Goal: Navigation & Orientation: Find specific page/section

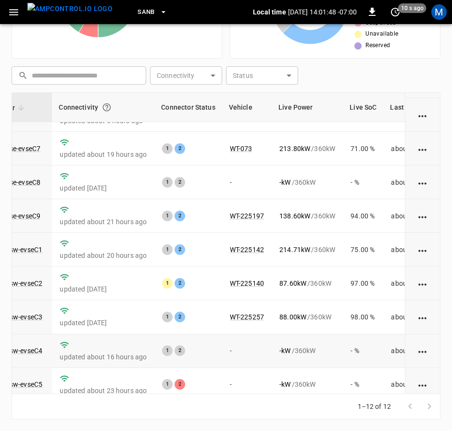
scroll to position [144, 97]
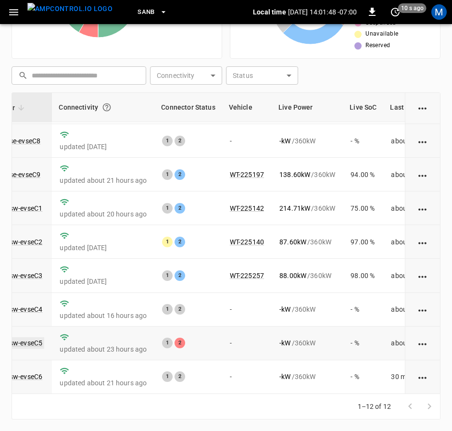
click at [29, 337] on link "ca-sb-sw-evseC5" at bounding box center [16, 343] width 55 height 12
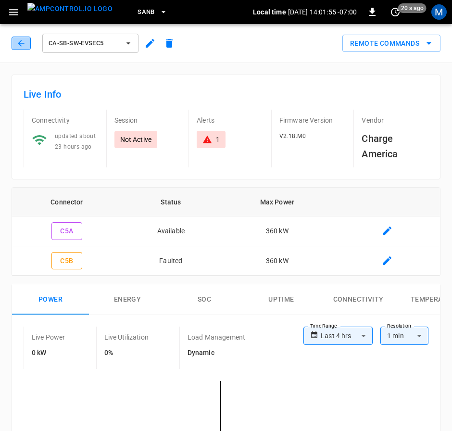
click at [22, 46] on icon "button" at bounding box center [21, 43] width 10 height 10
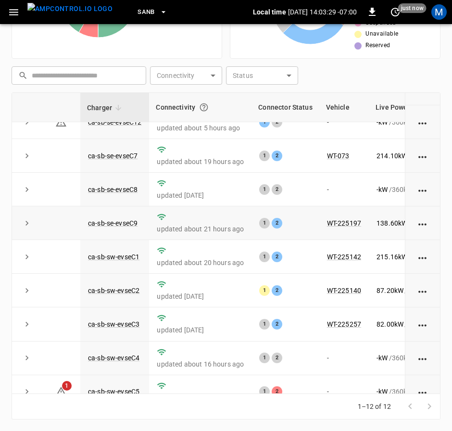
scroll to position [144, 0]
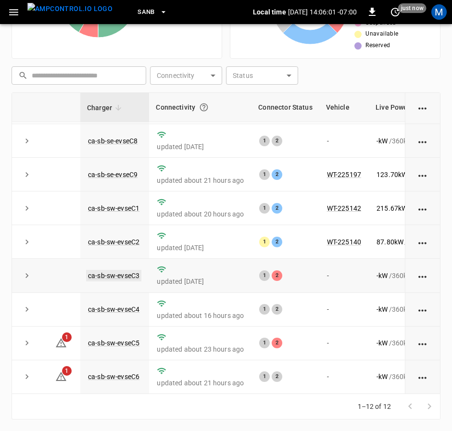
click at [137, 270] on link "ca-sb-sw-evseC3" at bounding box center [113, 276] width 55 height 12
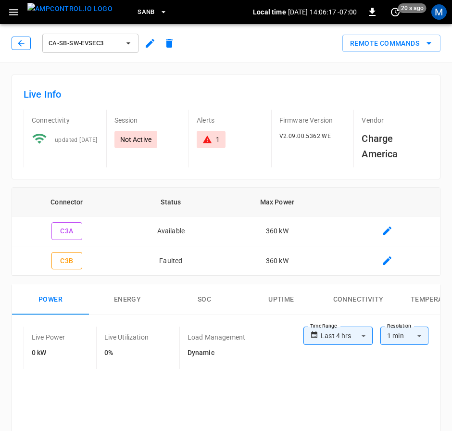
click at [24, 43] on icon "button" at bounding box center [21, 43] width 6 height 6
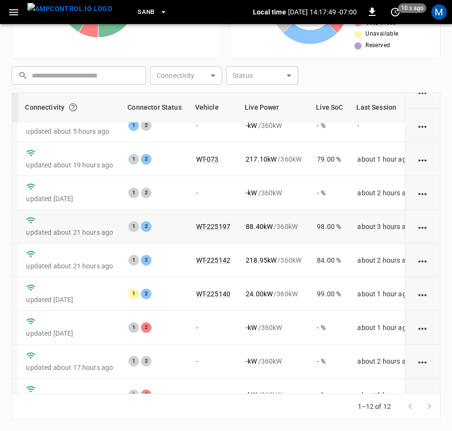
scroll to position [144, 131]
